Goal: Task Accomplishment & Management: Use online tool/utility

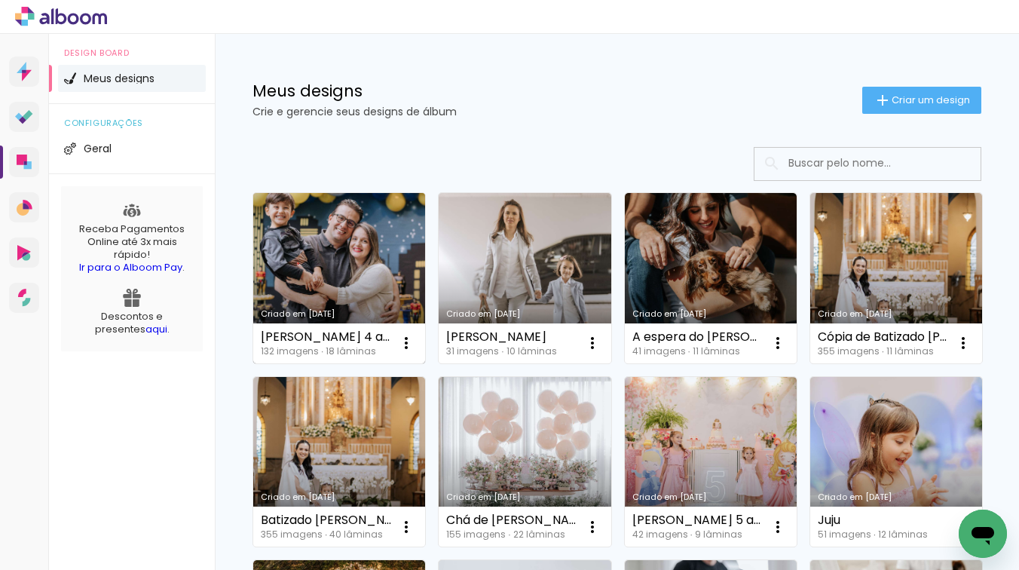
click at [356, 242] on link "Criado em [DATE]" at bounding box center [339, 278] width 172 height 170
